Goal: Find contact information: Find contact information

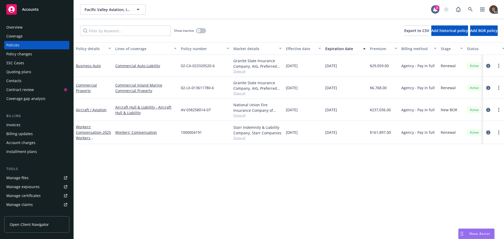
click at [17, 80] on div "Contacts" at bounding box center [13, 81] width 15 height 8
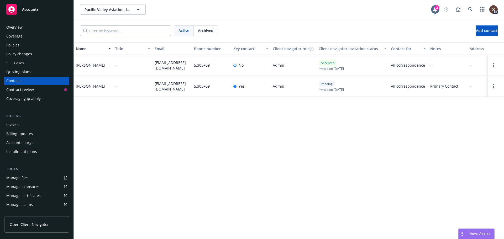
click at [12, 25] on div "Overview" at bounding box center [14, 27] width 16 height 8
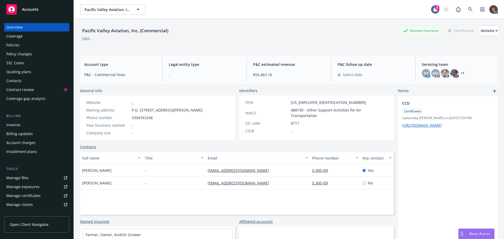
click at [19, 82] on div "Contacts" at bounding box center [13, 81] width 15 height 8
